Goal: Information Seeking & Learning: Find specific page/section

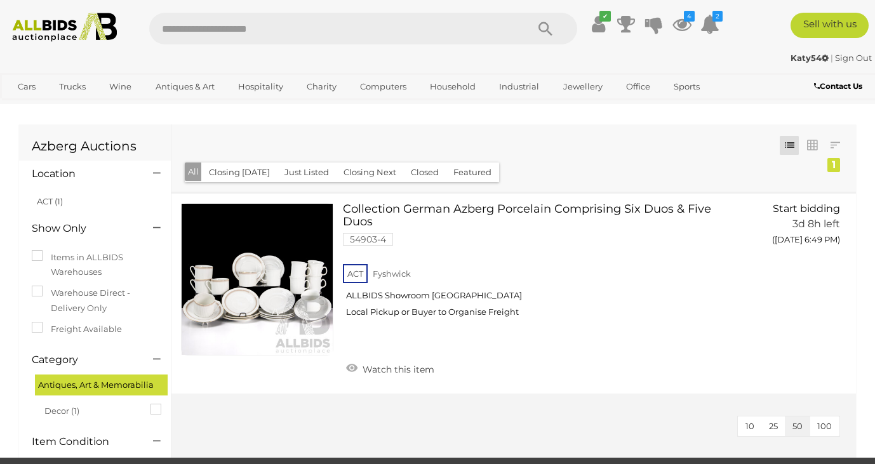
click at [229, 31] on input "text" at bounding box center [331, 29] width 365 height 32
type input "**********"
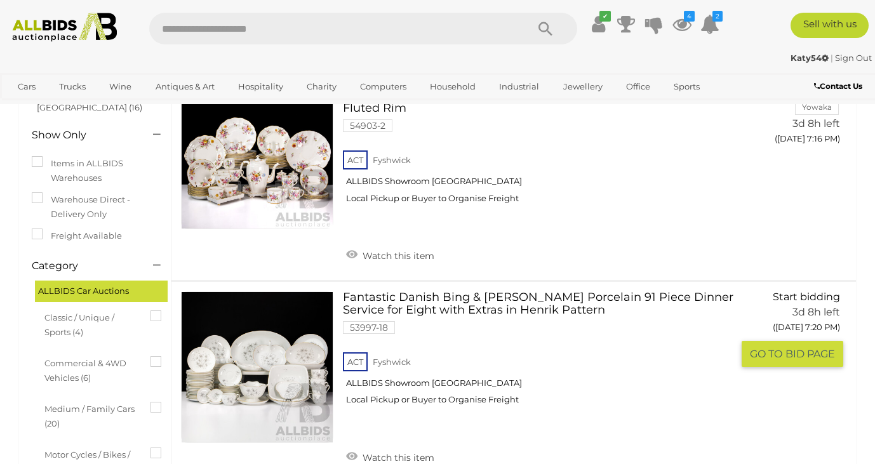
scroll to position [114, 0]
